Goal: Task Accomplishment & Management: Complete application form

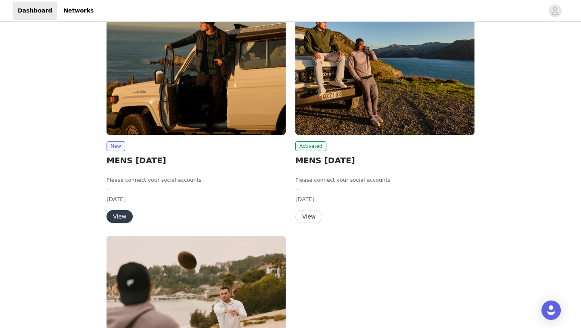
scroll to position [73, 0]
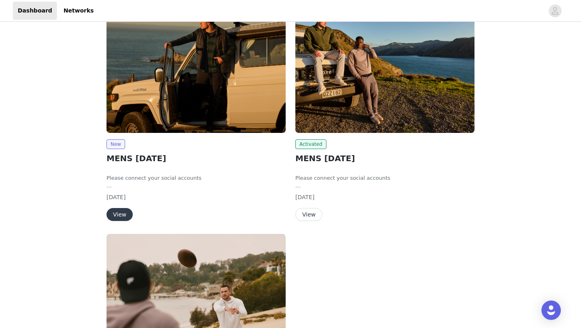
click at [126, 213] on button "View" at bounding box center [120, 214] width 26 height 13
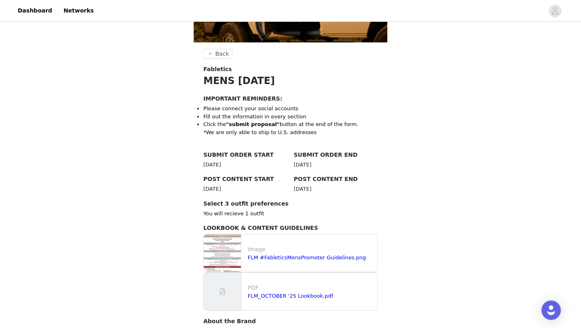
scroll to position [218, 0]
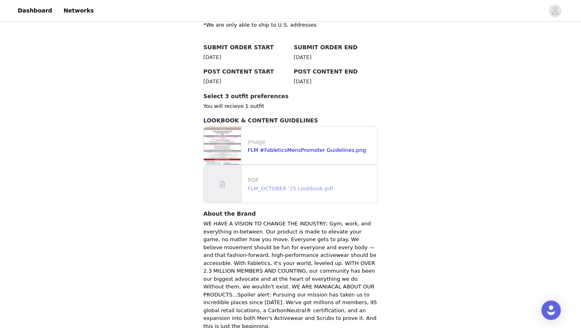
click at [277, 186] on link "FLM_OCTOBER '25 Lookbook.pdf" at bounding box center [291, 188] width 86 height 6
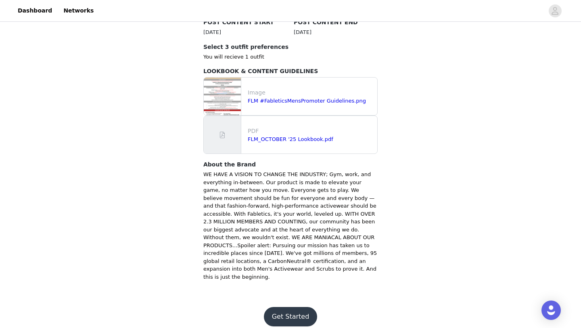
click at [285, 314] on button "Get Started" at bounding box center [291, 316] width 54 height 19
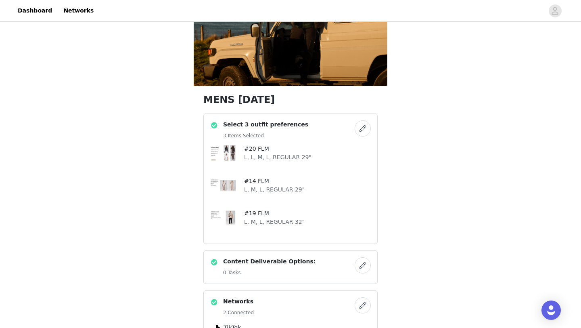
scroll to position [71, 0]
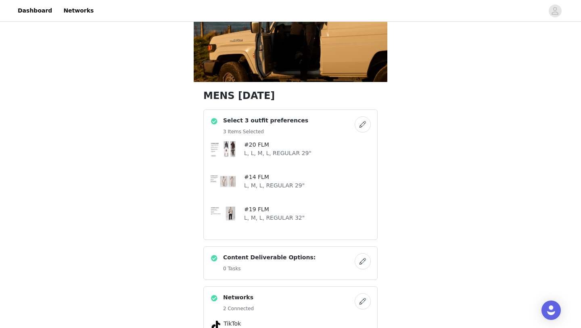
click at [357, 125] on button "button" at bounding box center [363, 124] width 16 height 16
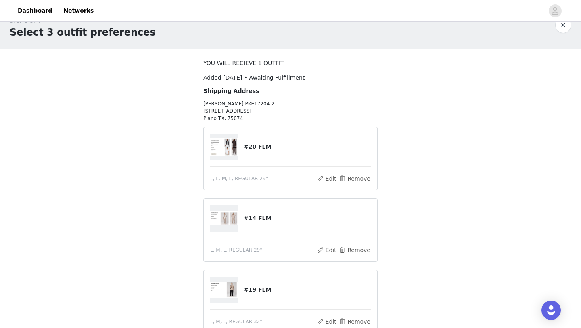
scroll to position [19, 0]
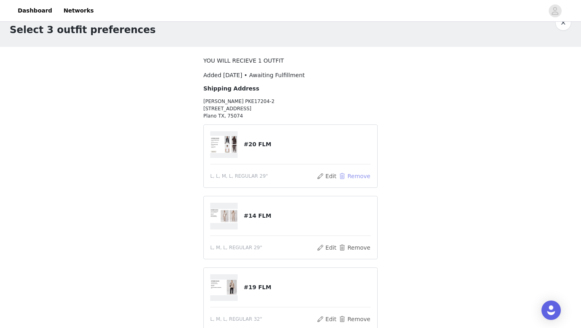
click at [341, 177] on button "Remove" at bounding box center [355, 176] width 32 height 10
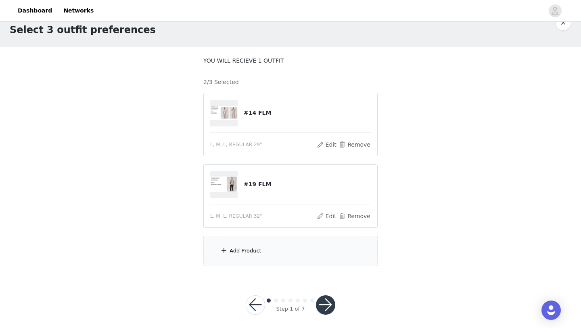
click at [243, 247] on div "Add Product" at bounding box center [246, 251] width 32 height 8
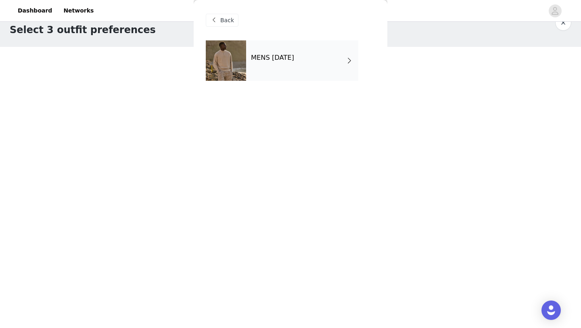
click at [294, 57] on h4 "MENS [DATE]" at bounding box center [272, 57] width 43 height 7
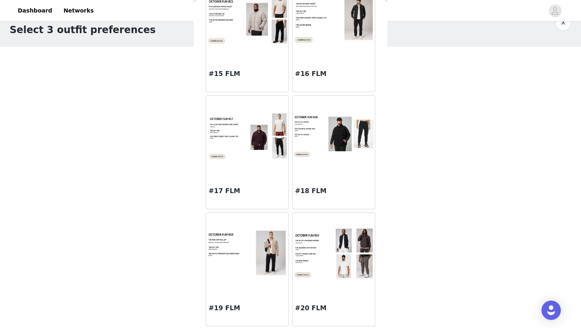
scroll to position [24, 0]
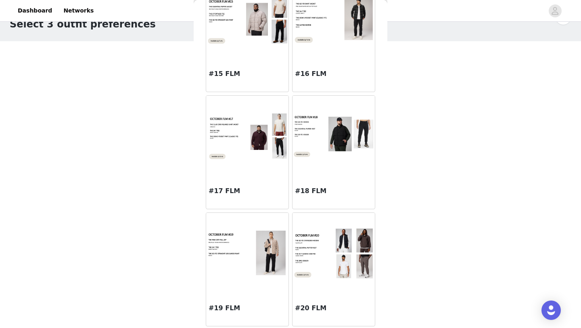
click at [336, 248] on img at bounding box center [334, 253] width 82 height 52
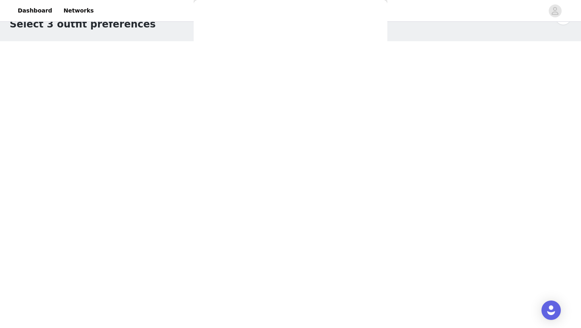
scroll to position [57, 0]
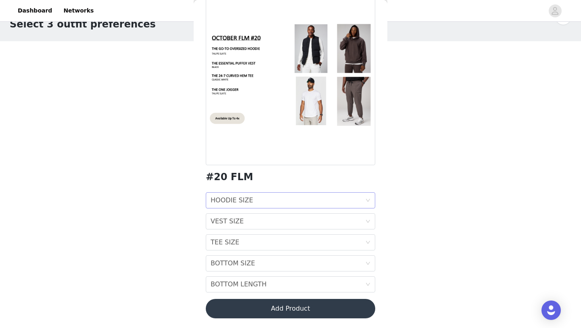
click at [262, 198] on div "HOODIE SIZE HOODIE SIZE" at bounding box center [288, 200] width 155 height 15
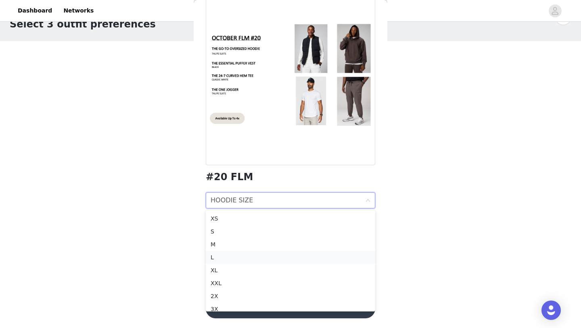
click at [233, 253] on div "L" at bounding box center [291, 257] width 160 height 9
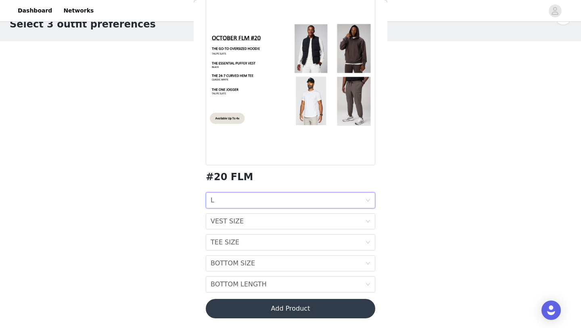
click at [238, 195] on div "HOODIE SIZE L" at bounding box center [288, 200] width 155 height 15
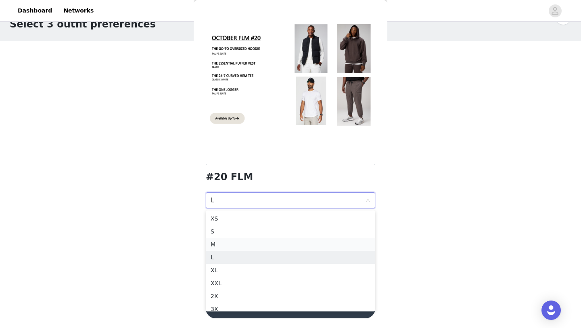
click at [231, 245] on div "M" at bounding box center [291, 244] width 160 height 9
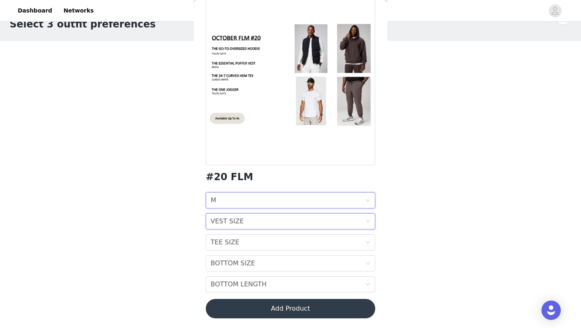
click at [230, 227] on div "VEST SIZE" at bounding box center [227, 221] width 33 height 15
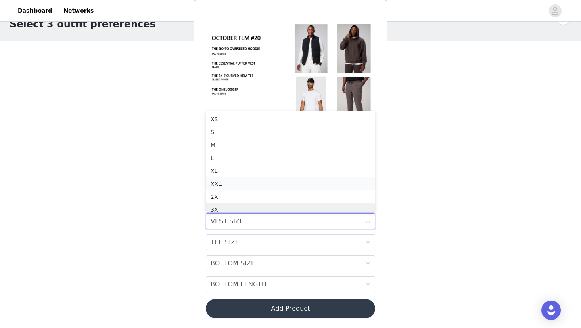
scroll to position [4, 0]
click at [230, 149] on div "L" at bounding box center [291, 153] width 160 height 9
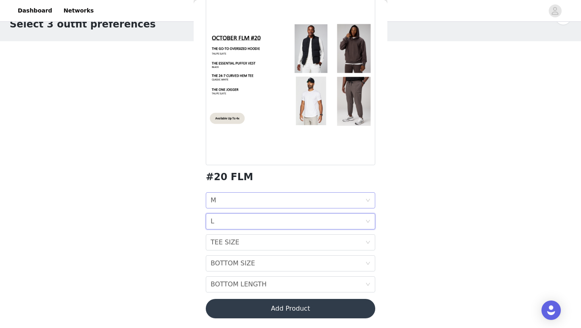
click at [238, 196] on div "HOODIE SIZE M" at bounding box center [288, 200] width 155 height 15
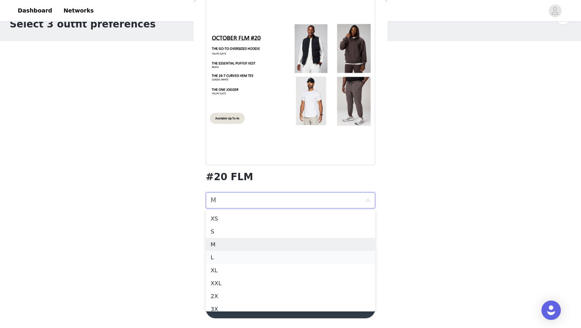
click at [224, 258] on div "L" at bounding box center [291, 257] width 160 height 9
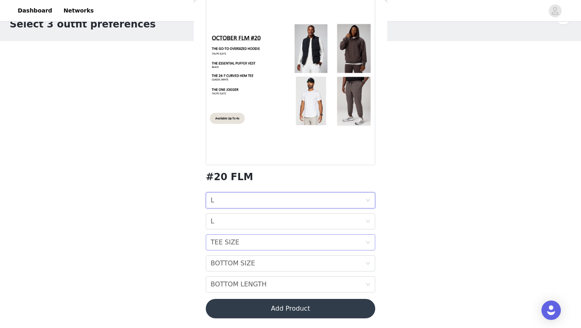
click at [230, 241] on div "TEE SIZE" at bounding box center [225, 242] width 29 height 15
click at [233, 159] on div "M" at bounding box center [291, 161] width 160 height 9
click at [234, 264] on div "BOTTOM SIZE" at bounding box center [233, 263] width 44 height 15
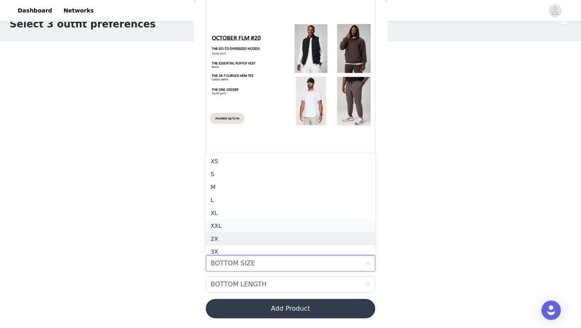
scroll to position [2, 0]
click at [230, 194] on div "L" at bounding box center [291, 198] width 160 height 9
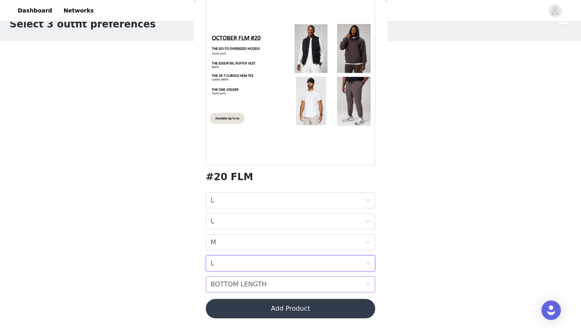
click at [232, 285] on div "BOTTOM LENGTH" at bounding box center [239, 284] width 56 height 15
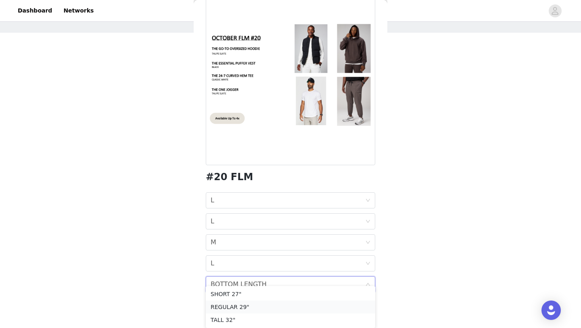
click at [231, 308] on div "REGULAR 29"" at bounding box center [291, 306] width 160 height 9
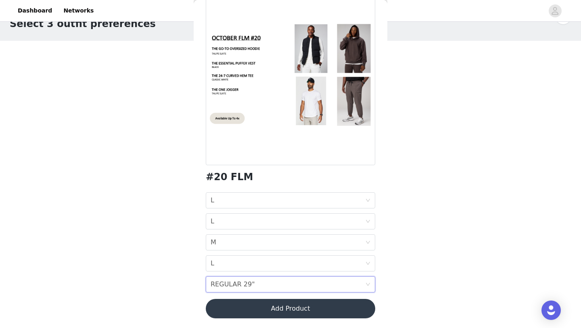
scroll to position [24, 0]
click at [243, 315] on button "Add Product" at bounding box center [291, 308] width 170 height 19
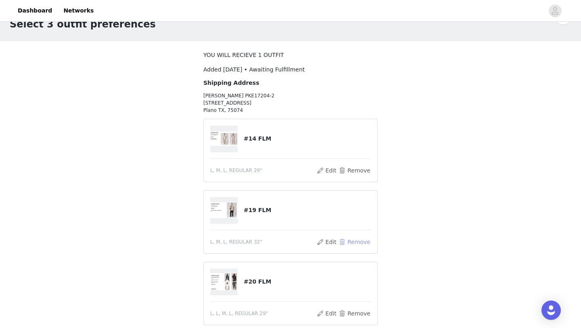
click at [348, 239] on button "Remove" at bounding box center [355, 242] width 32 height 10
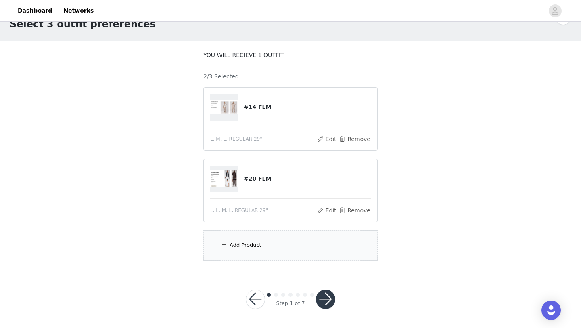
click at [260, 235] on div "Add Product" at bounding box center [291, 245] width 174 height 30
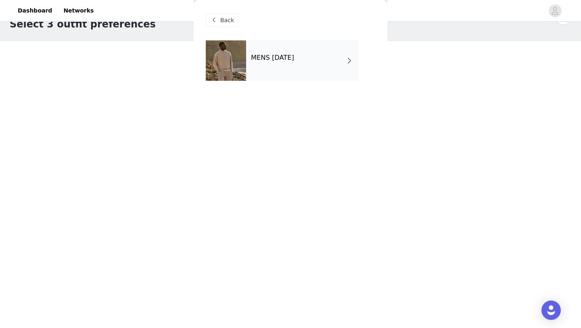
click at [300, 76] on div "MENS [DATE]" at bounding box center [302, 60] width 112 height 40
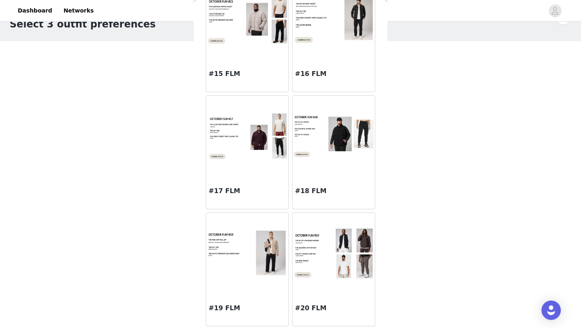
click at [277, 255] on img at bounding box center [247, 253] width 82 height 47
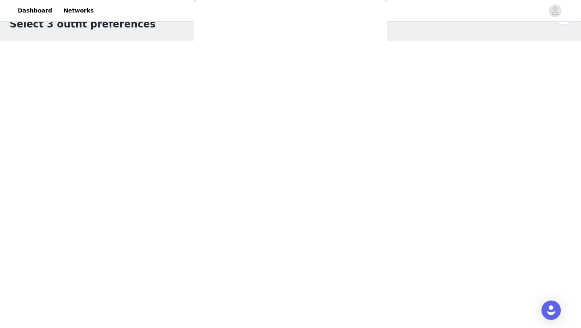
scroll to position [36, 0]
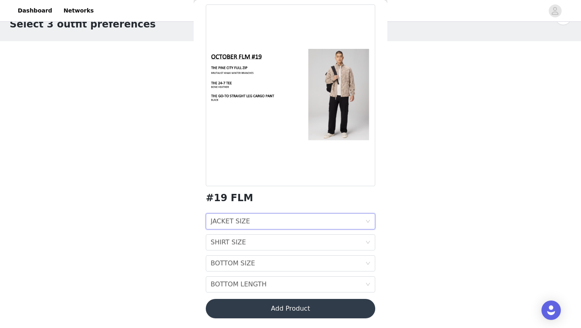
click at [258, 219] on div "JACKET SIZE JACKET SIZE" at bounding box center [288, 221] width 155 height 15
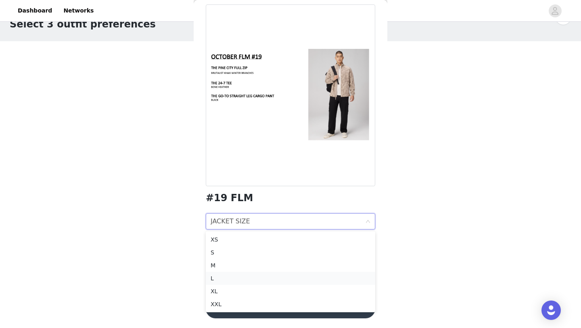
click at [233, 274] on div "L" at bounding box center [291, 278] width 160 height 9
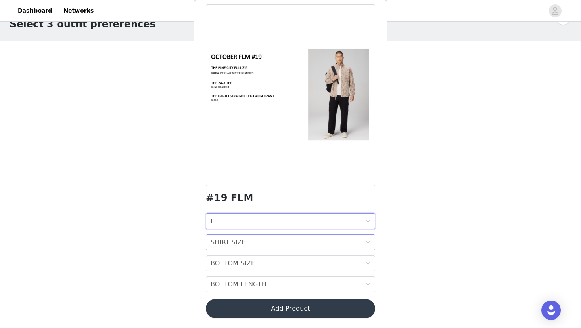
click at [231, 248] on div "SHIRT SIZE" at bounding box center [229, 242] width 36 height 15
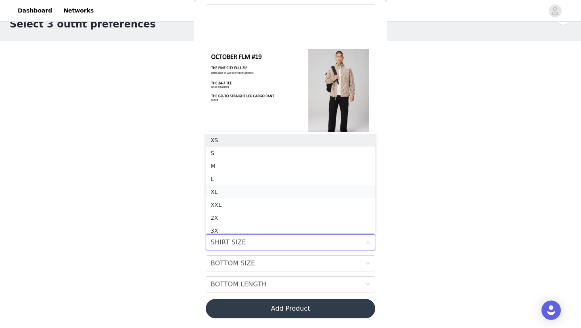
scroll to position [4, 0]
click at [237, 160] on div "M" at bounding box center [291, 161] width 160 height 9
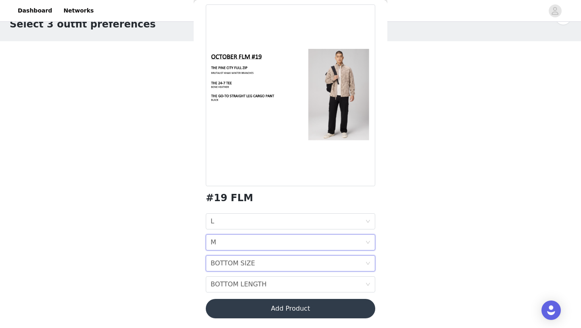
click at [237, 270] on div "BOTTOM SIZE" at bounding box center [233, 263] width 44 height 15
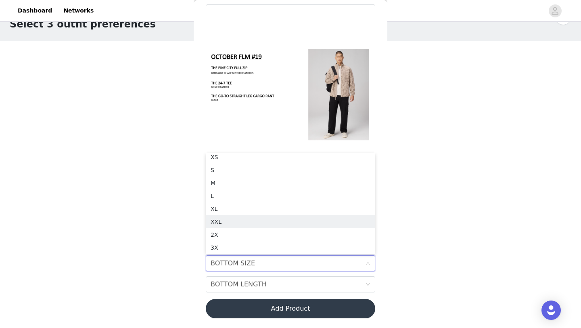
click at [182, 231] on div "STEP 1 OF 7 Select 3 outfit preferences YOU WILL RECIEVE 1 OUTFIT 2/3 Selected …" at bounding box center [290, 134] width 581 height 271
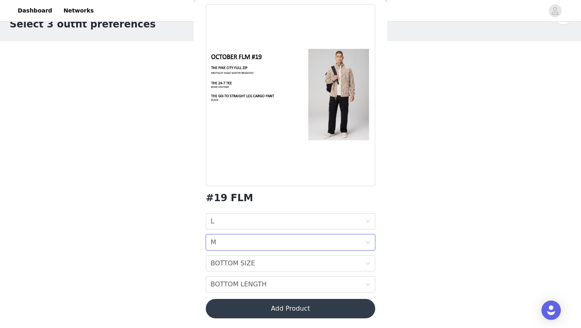
click at [224, 241] on div "SHIRT SIZE M" at bounding box center [288, 242] width 155 height 15
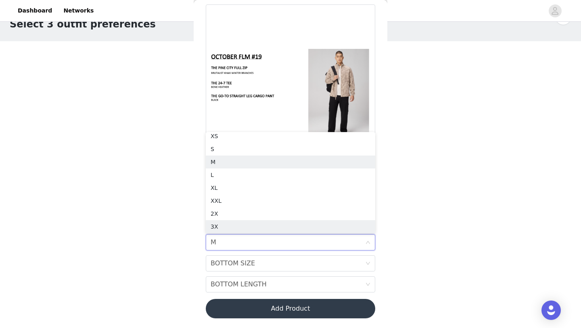
click at [224, 240] on div "SHIRT SIZE M" at bounding box center [288, 242] width 155 height 15
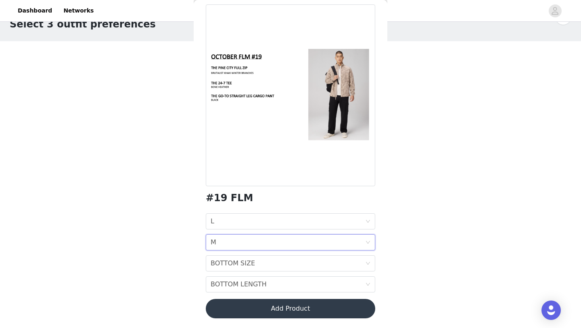
click at [227, 273] on div "JACKET SIZE L SHIRT SIZE M BOTTOM SIZE BOTTOM SIZE BOTTOM LENGTH BOTTOM LENGTH" at bounding box center [291, 252] width 170 height 79
click at [227, 264] on div "BOTTOM SIZE" at bounding box center [233, 263] width 44 height 15
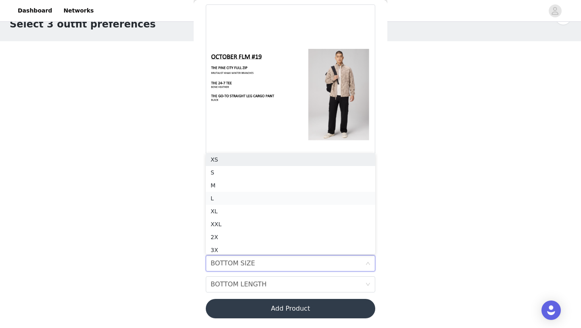
scroll to position [4, 0]
click at [230, 197] on div "L" at bounding box center [291, 195] width 160 height 9
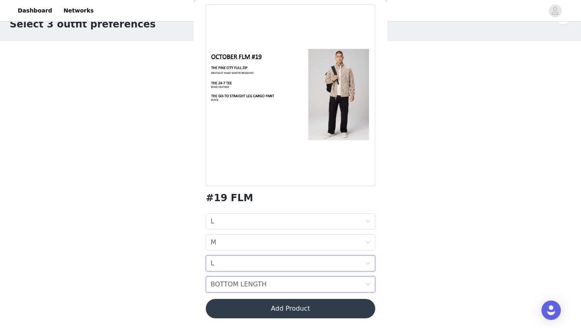
click at [230, 280] on div "BOTTOM LENGTH" at bounding box center [239, 284] width 56 height 15
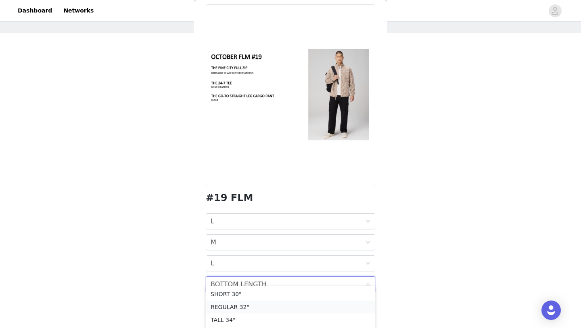
click at [230, 306] on div "REGULAR 32"" at bounding box center [291, 306] width 160 height 9
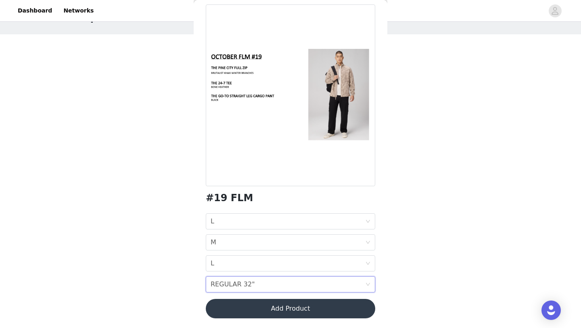
scroll to position [24, 0]
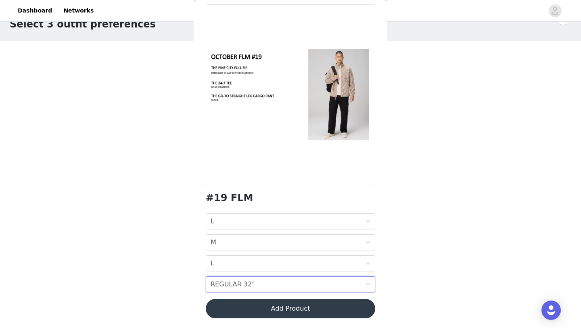
click at [249, 312] on button "Add Product" at bounding box center [291, 308] width 170 height 19
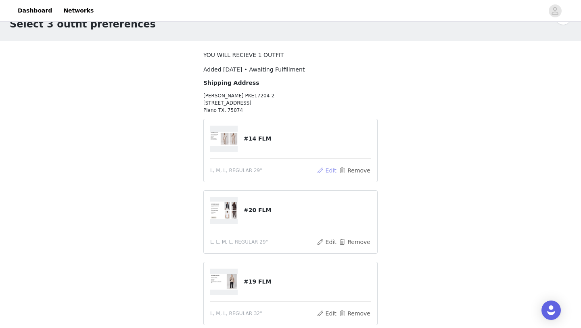
click at [330, 169] on button "Edit" at bounding box center [327, 171] width 21 height 10
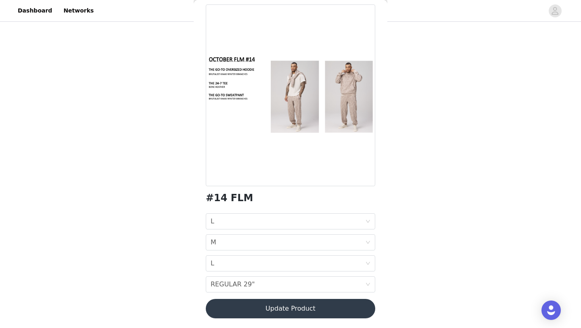
scroll to position [0, 0]
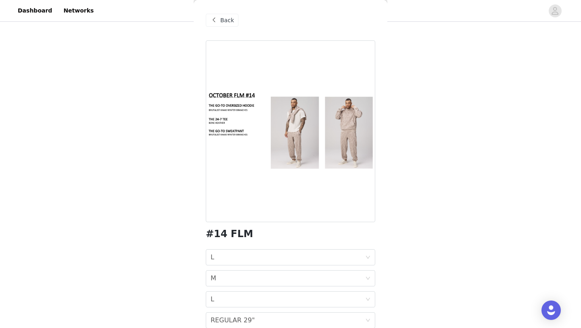
click at [223, 19] on span "Back" at bounding box center [227, 20] width 14 height 8
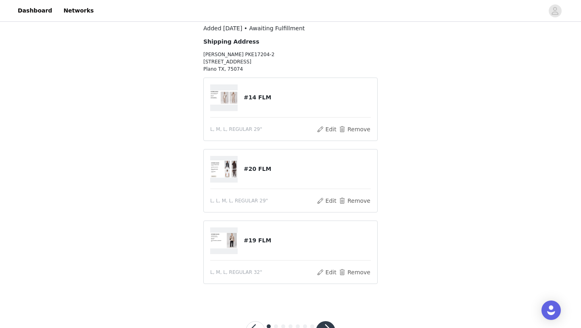
scroll to position [71, 0]
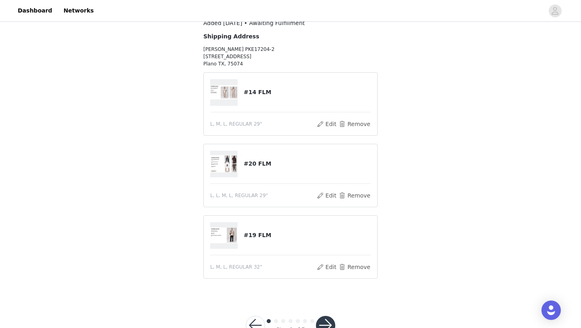
click at [221, 168] on img at bounding box center [223, 163] width 27 height 17
click at [320, 192] on button "Edit" at bounding box center [327, 196] width 21 height 10
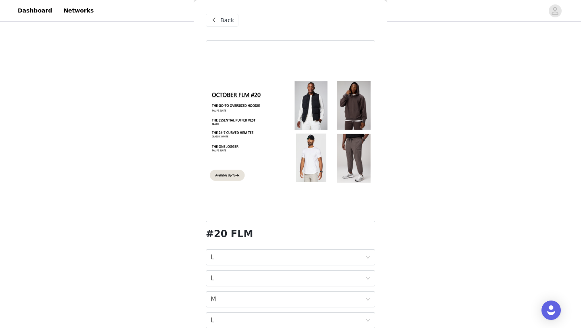
click at [321, 193] on div at bounding box center [291, 131] width 170 height 182
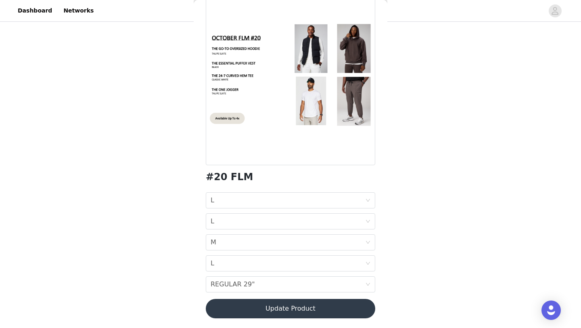
click at [264, 300] on button "Update Product" at bounding box center [291, 308] width 170 height 19
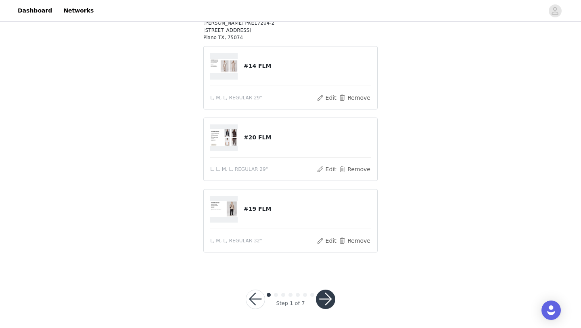
click at [226, 57] on div at bounding box center [223, 66] width 27 height 27
click at [348, 98] on button "Remove" at bounding box center [355, 98] width 32 height 10
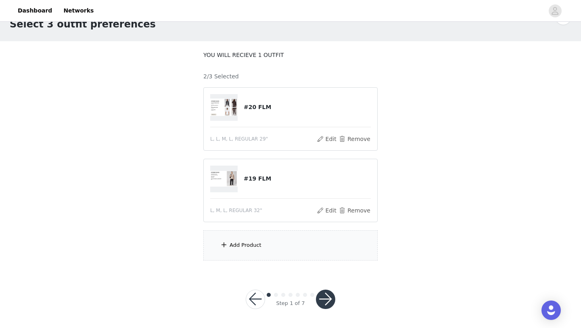
click at [277, 236] on div "Add Product" at bounding box center [291, 245] width 174 height 30
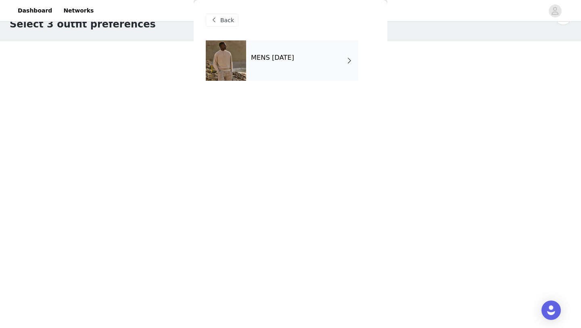
click at [294, 61] on h4 "MENS [DATE]" at bounding box center [272, 57] width 43 height 7
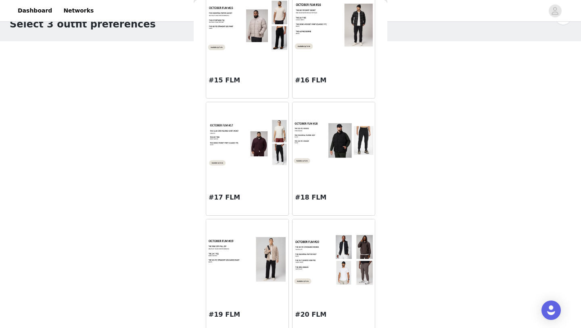
scroll to position [882, 0]
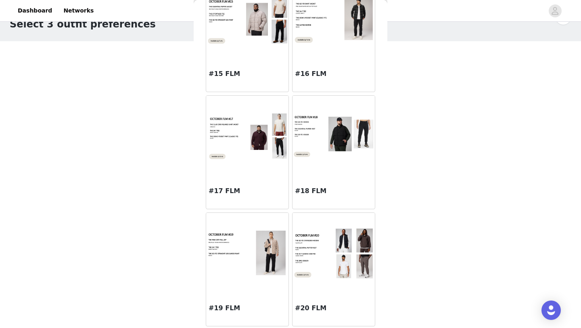
click at [477, 206] on div "STEP 1 OF 7 Select 3 outfit preferences YOU WILL RECIEVE 1 OUTFIT 2/3 Selected …" at bounding box center [290, 134] width 581 height 271
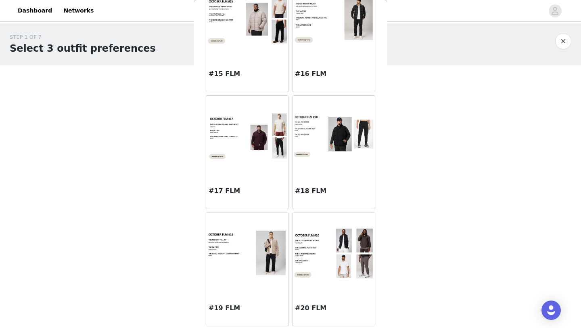
click at [563, 41] on button "button" at bounding box center [564, 41] width 16 height 16
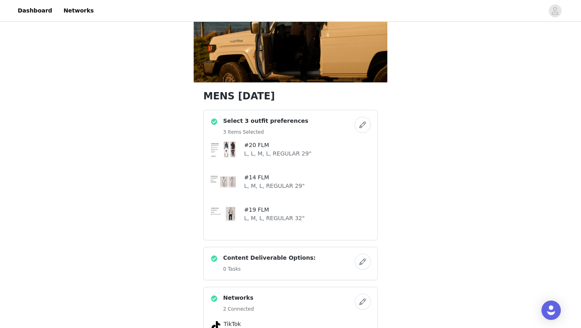
scroll to position [78, 0]
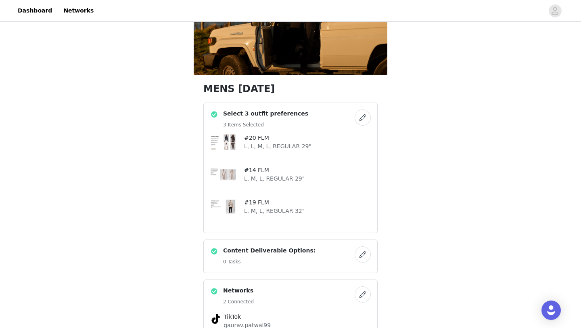
click at [362, 115] on button "button" at bounding box center [363, 117] width 16 height 16
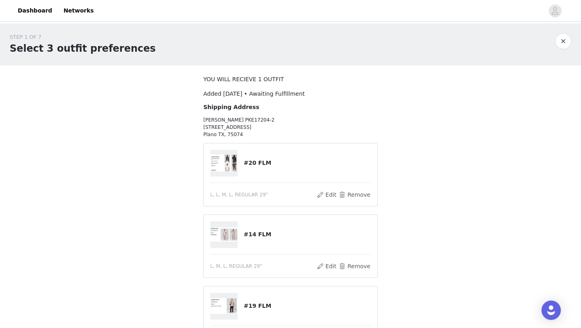
scroll to position [45, 0]
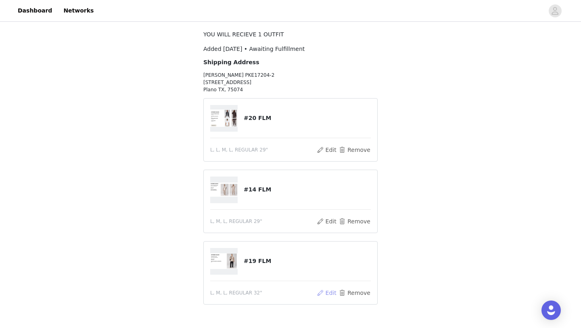
click at [325, 288] on button "Edit" at bounding box center [327, 293] width 21 height 10
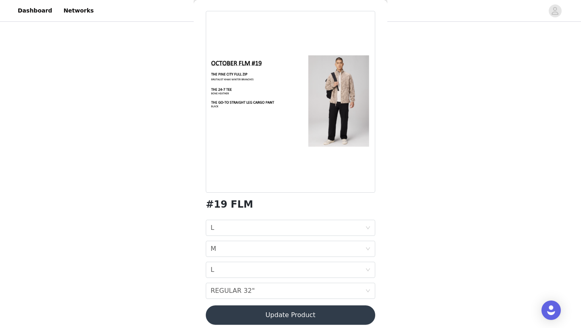
scroll to position [0, 0]
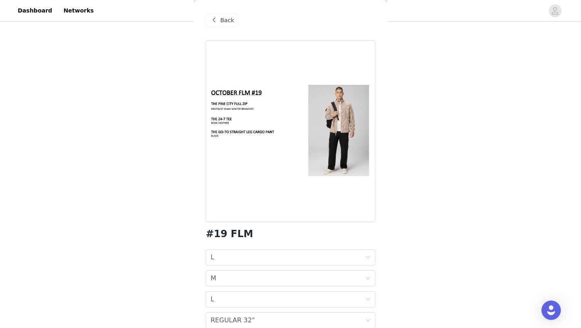
click at [219, 21] on div "Back" at bounding box center [222, 20] width 33 height 13
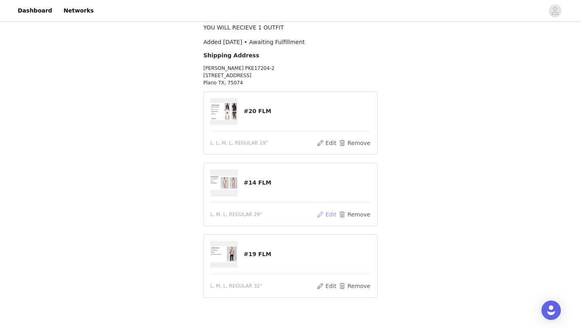
click at [324, 210] on button "Edit" at bounding box center [327, 215] width 21 height 10
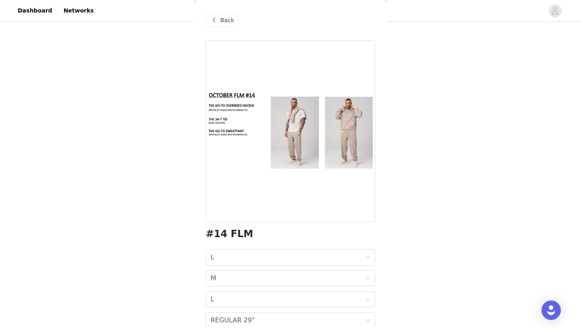
click at [229, 19] on span "Back" at bounding box center [227, 20] width 14 height 8
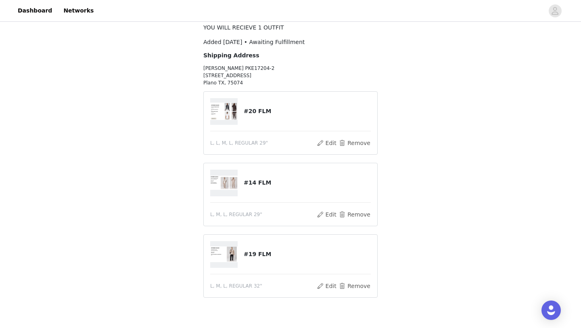
click at [317, 145] on div "L, L, M, L, REGULAR 29"" at bounding box center [263, 142] width 106 height 7
click at [324, 142] on button "Edit" at bounding box center [327, 143] width 21 height 10
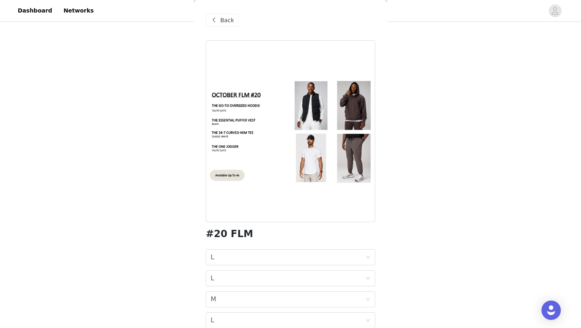
click at [226, 23] on span "Back" at bounding box center [227, 20] width 14 height 8
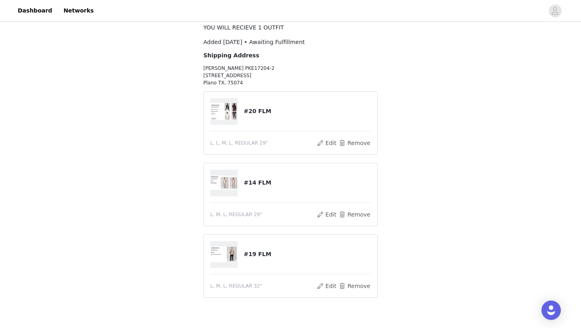
click at [317, 215] on div "L, M, L, REGULAR 29"" at bounding box center [263, 214] width 106 height 7
click at [321, 214] on button "Edit" at bounding box center [327, 215] width 21 height 10
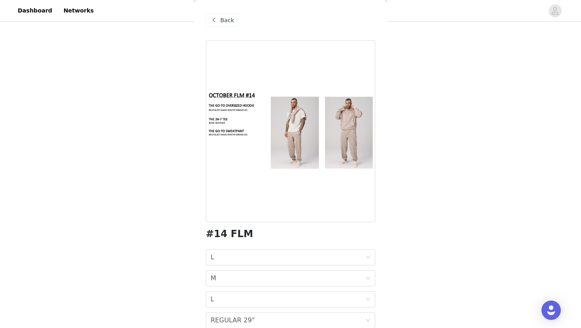
scroll to position [53, 0]
click at [216, 23] on span at bounding box center [214, 20] width 10 height 10
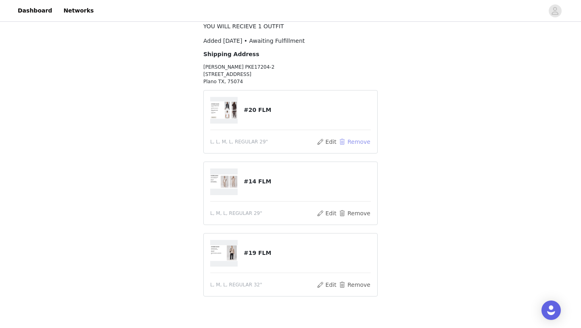
click at [355, 141] on button "Remove" at bounding box center [355, 142] width 32 height 10
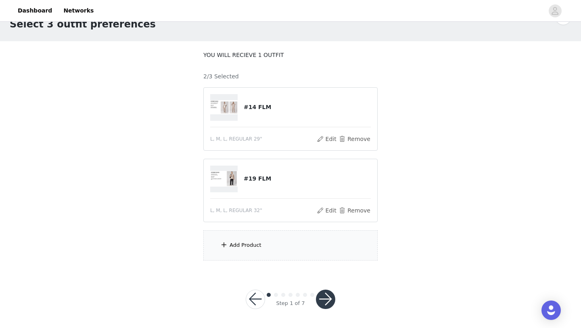
click at [296, 241] on div "Add Product" at bounding box center [291, 245] width 174 height 30
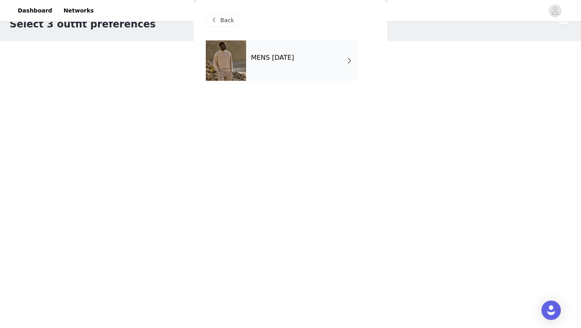
click at [283, 76] on div "MENS [DATE]" at bounding box center [302, 60] width 112 height 40
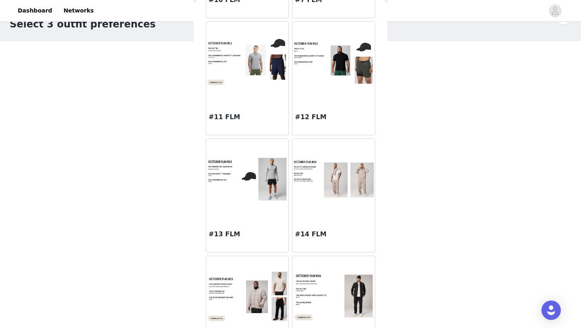
scroll to position [882, 0]
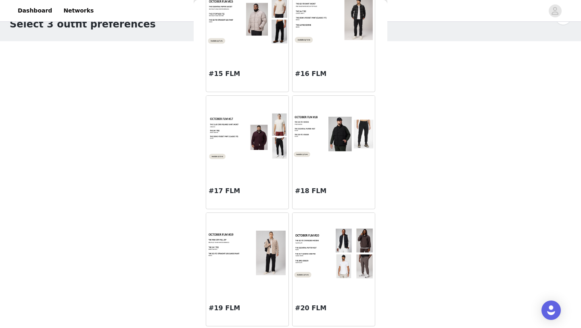
click at [328, 248] on img at bounding box center [334, 253] width 82 height 52
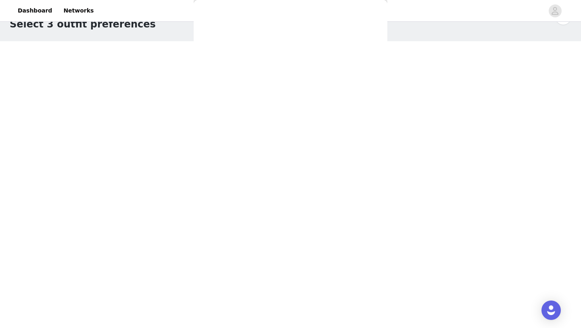
scroll to position [57, 0]
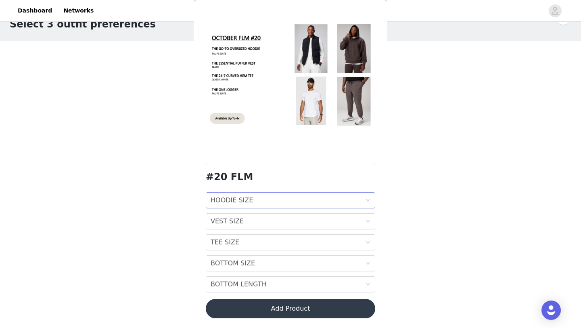
click at [256, 205] on div "HOODIE SIZE HOODIE SIZE" at bounding box center [288, 200] width 155 height 15
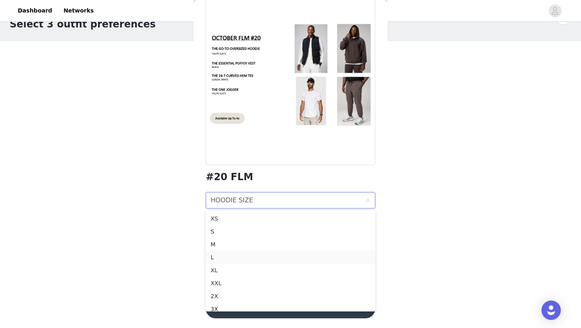
click at [235, 260] on div "L" at bounding box center [291, 257] width 160 height 9
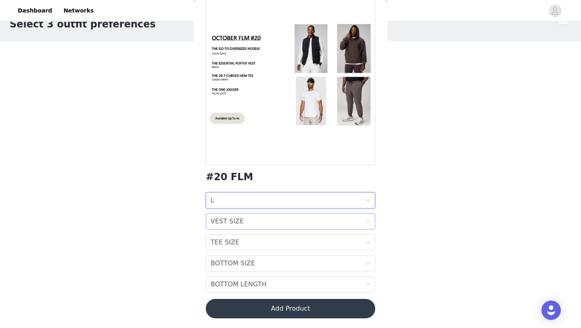
click at [242, 228] on div "VEST SIZE VEST SIZE" at bounding box center [288, 221] width 155 height 15
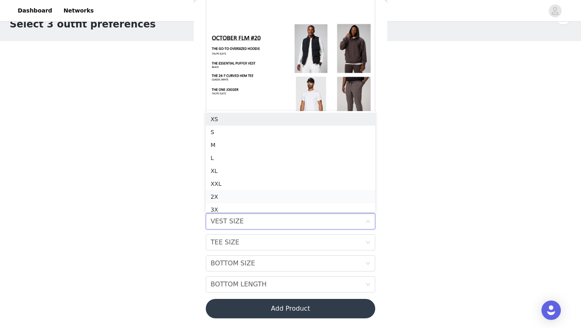
scroll to position [4, 0]
click at [231, 143] on div "M" at bounding box center [291, 140] width 160 height 9
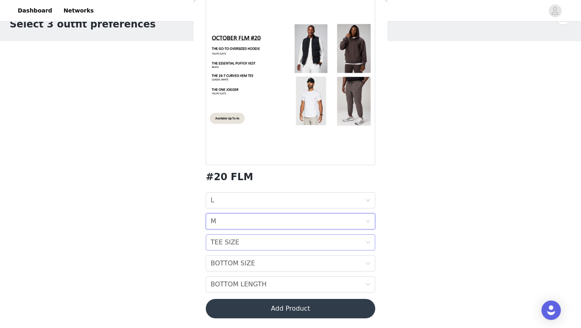
click at [237, 241] on div "TEE SIZE" at bounding box center [225, 242] width 29 height 15
click at [228, 160] on div "M" at bounding box center [291, 161] width 160 height 9
click at [237, 267] on div "BOTTOM SIZE" at bounding box center [233, 263] width 44 height 15
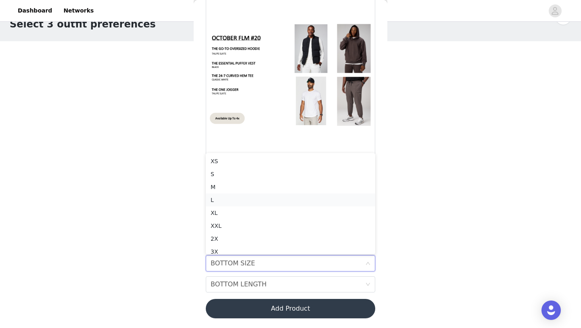
click at [221, 196] on div "L" at bounding box center [291, 199] width 160 height 9
click at [229, 285] on div "BOTTOM LENGTH" at bounding box center [239, 284] width 56 height 15
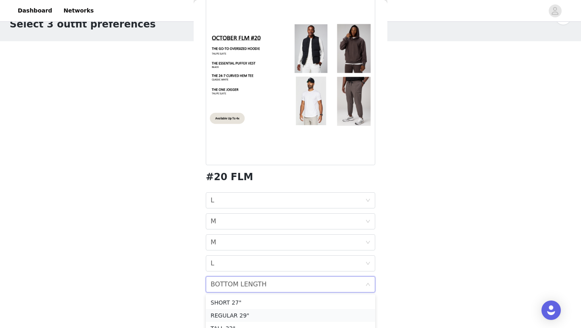
scroll to position [33, 0]
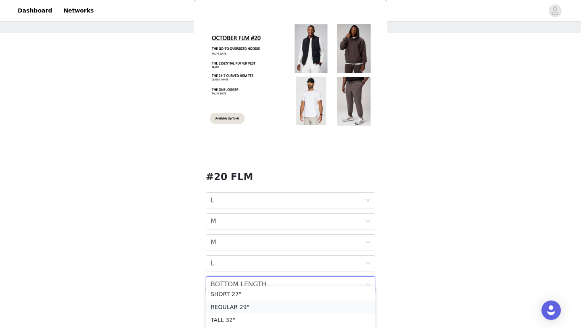
click at [221, 309] on div "REGULAR 29"" at bounding box center [291, 306] width 160 height 9
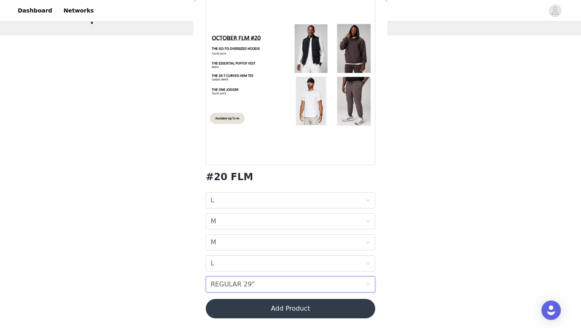
scroll to position [24, 0]
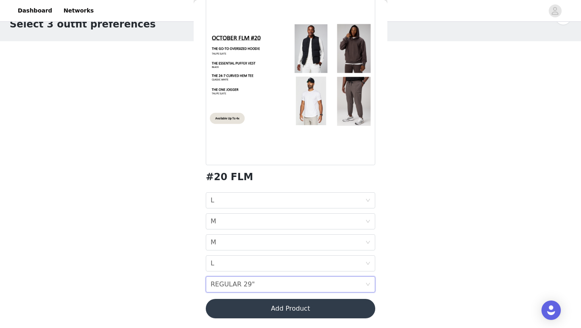
click at [240, 307] on button "Add Product" at bounding box center [291, 308] width 170 height 19
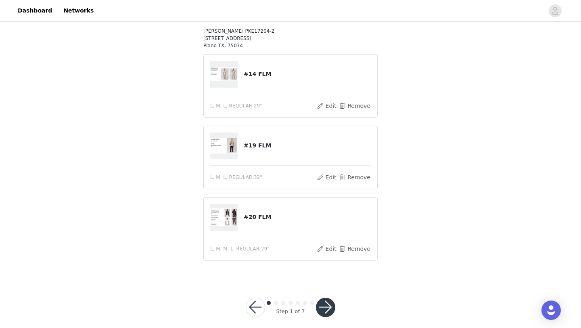
scroll to position [97, 0]
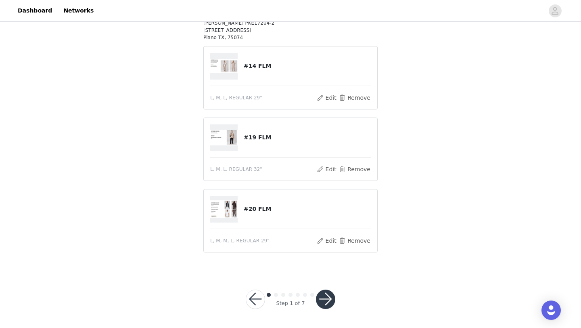
click at [329, 295] on button "button" at bounding box center [325, 299] width 19 height 19
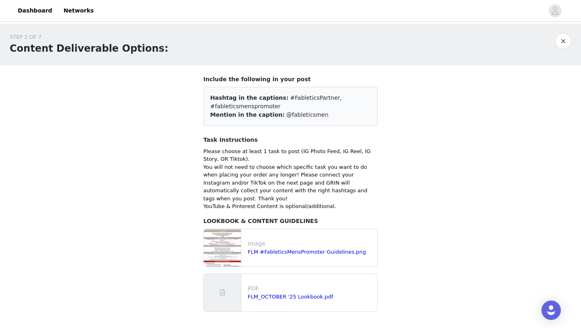
scroll to position [50, 0]
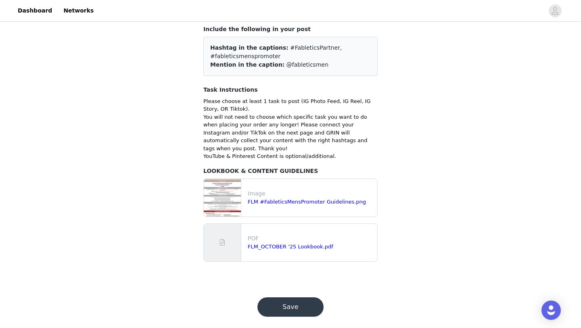
click at [302, 297] on button "Save" at bounding box center [291, 306] width 66 height 19
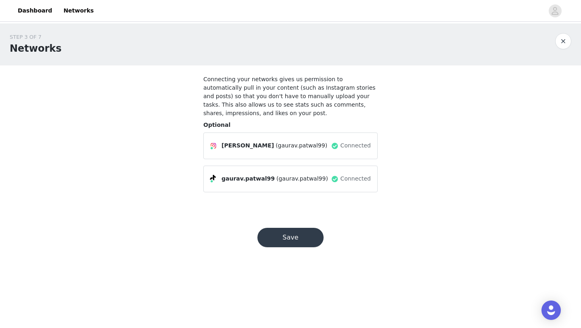
click at [290, 237] on button "Save" at bounding box center [291, 237] width 66 height 19
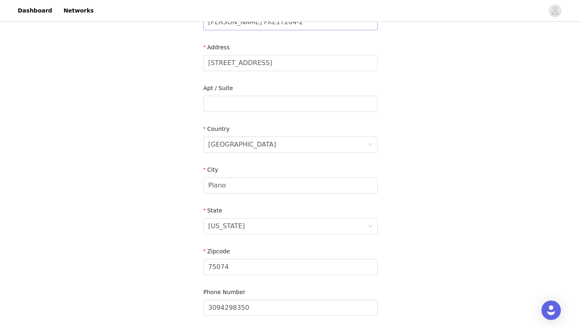
scroll to position [223, 0]
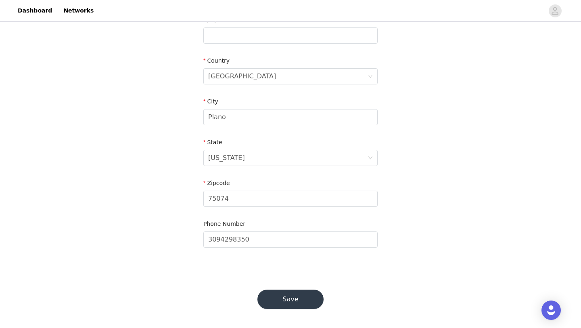
click at [283, 302] on button "Save" at bounding box center [291, 299] width 66 height 19
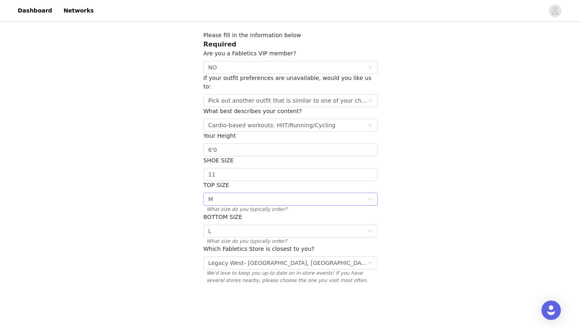
scroll to position [75, 0]
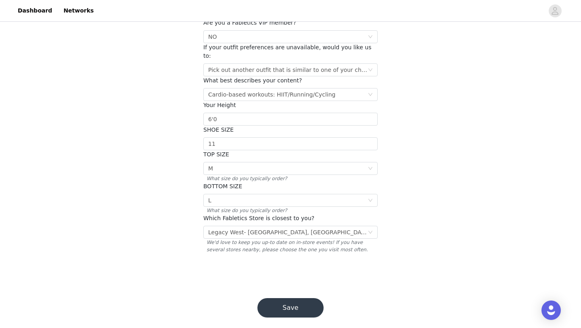
click at [292, 298] on button "Save" at bounding box center [291, 307] width 66 height 19
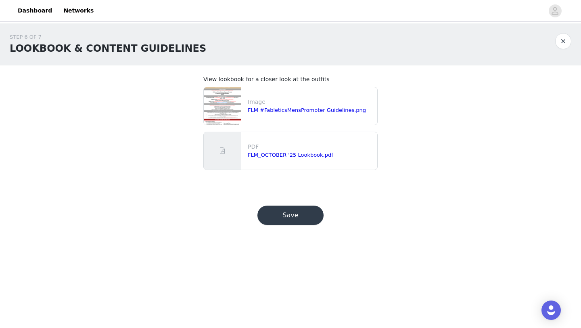
click at [296, 222] on button "Save" at bounding box center [291, 215] width 66 height 19
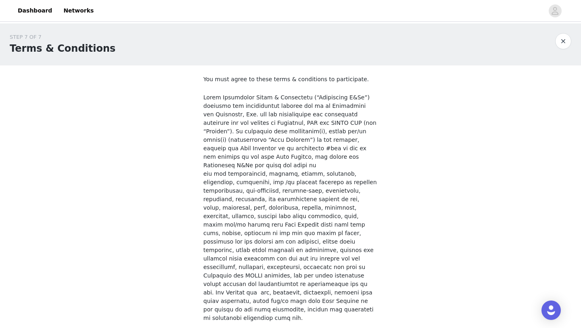
scroll to position [647, 0]
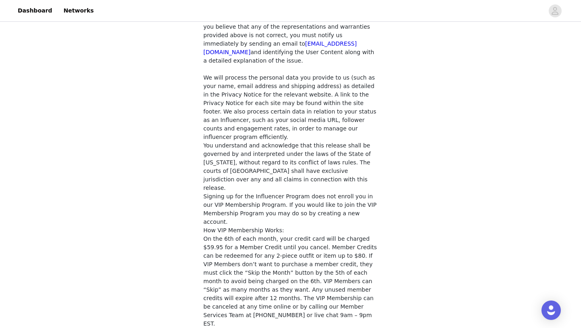
checkbox input "true"
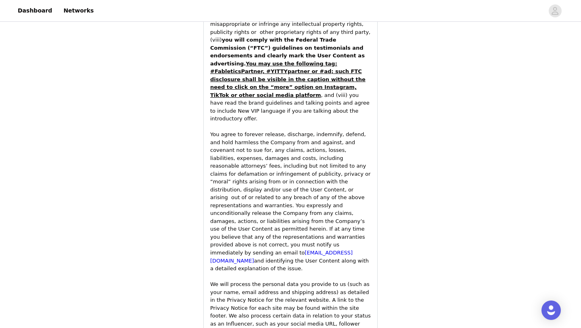
scroll to position [1215, 0]
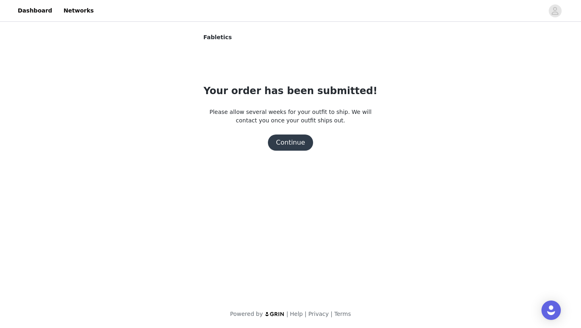
scroll to position [0, 0]
click at [294, 144] on button "Continue" at bounding box center [290, 142] width 45 height 16
